Goal: Information Seeking & Learning: Check status

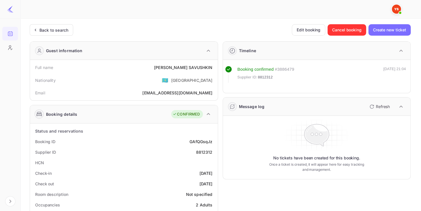
click at [54, 33] on div "Back to search" at bounding box center [51, 29] width 43 height 11
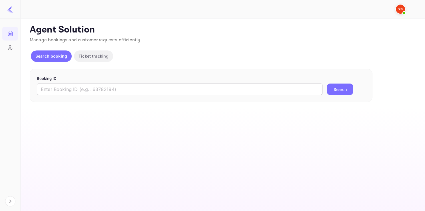
drag, startPoint x: 82, startPoint y: 82, endPoint x: 83, endPoint y: 86, distance: 4.5
click at [83, 86] on form "Booking ID ​ Search" at bounding box center [201, 85] width 328 height 19
click at [83, 86] on input "text" at bounding box center [179, 89] width 285 height 11
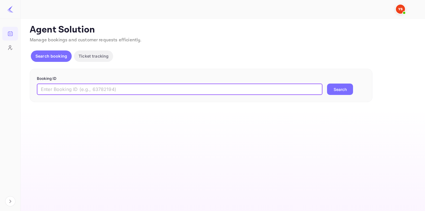
click at [83, 86] on input "text" at bounding box center [179, 89] width 285 height 11
paste input "8417218"
type input "8417218"
click at [327, 84] on button "Search" at bounding box center [340, 89] width 26 height 11
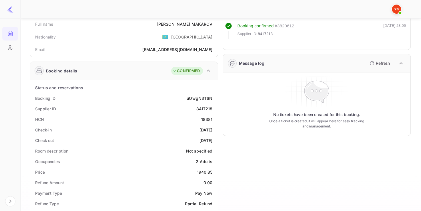
scroll to position [44, 0]
